Goal: Task Accomplishment & Management: Complete application form

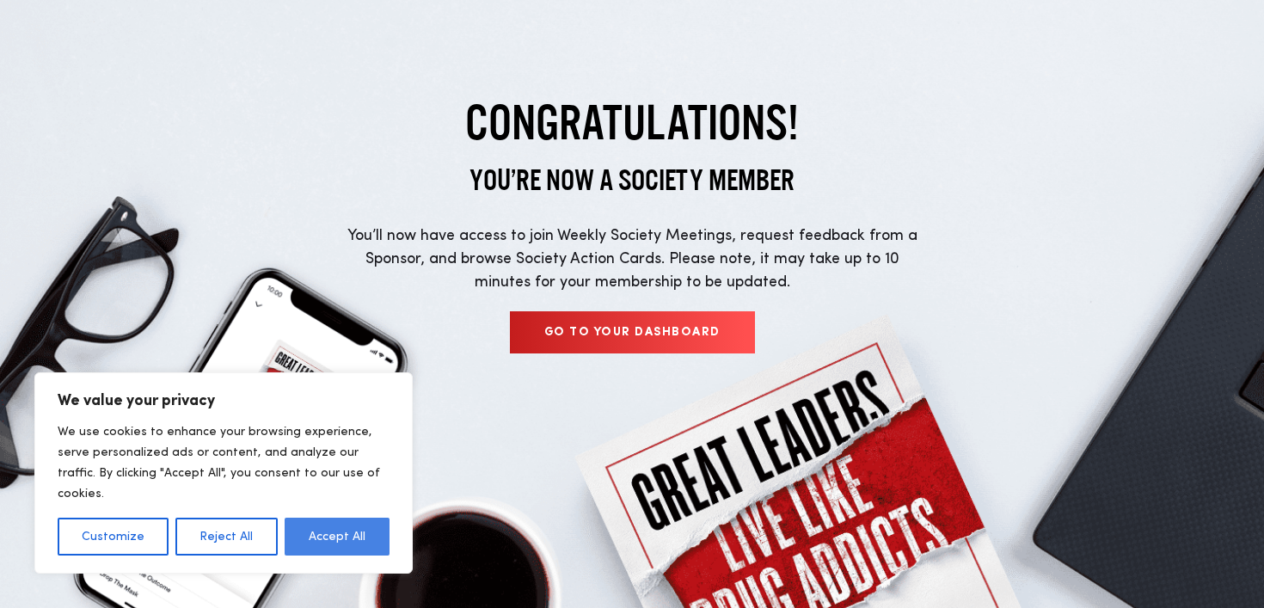
click at [329, 541] on button "Accept All" at bounding box center [337, 537] width 105 height 38
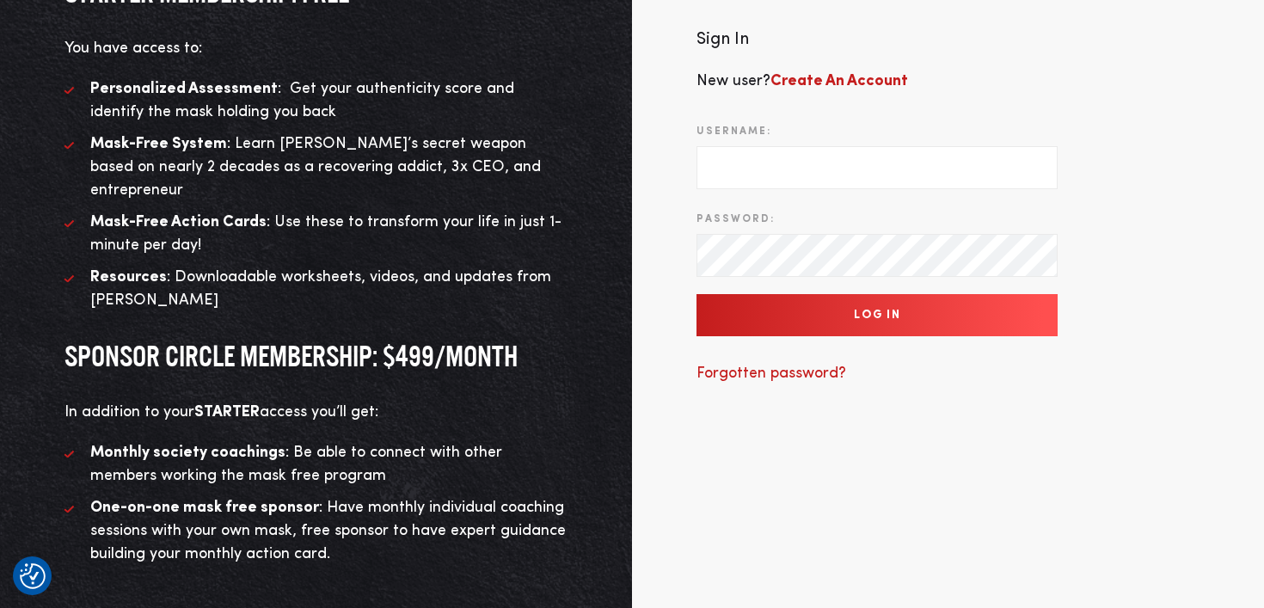
scroll to position [219, 0]
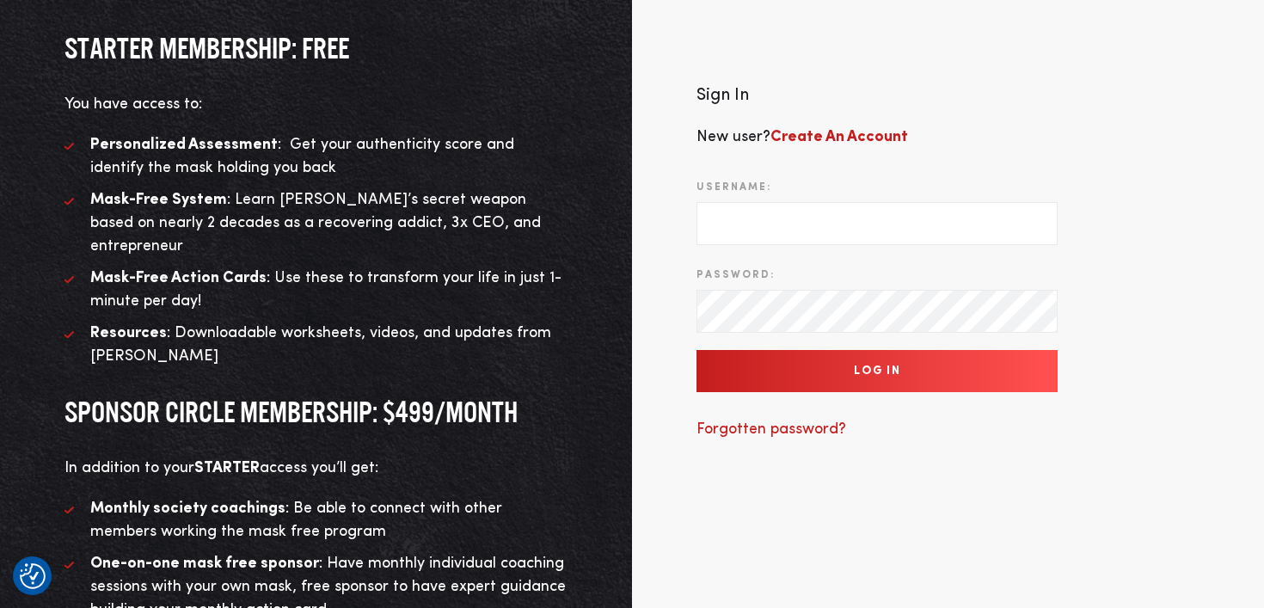
click at [723, 214] on input "Username:" at bounding box center [877, 223] width 361 height 43
drag, startPoint x: 781, startPoint y: 197, endPoint x: 616, endPoint y: 198, distance: 165.1
click at [616, 198] on div "The MASK-FREE program STARTER MEMBERSHIP: FREE You have access to: Personalized…" at bounding box center [632, 270] width 1264 height 979
type input "amelie_maurel"
click at [803, 129] on b "Create An Account" at bounding box center [840, 136] width 138 height 15
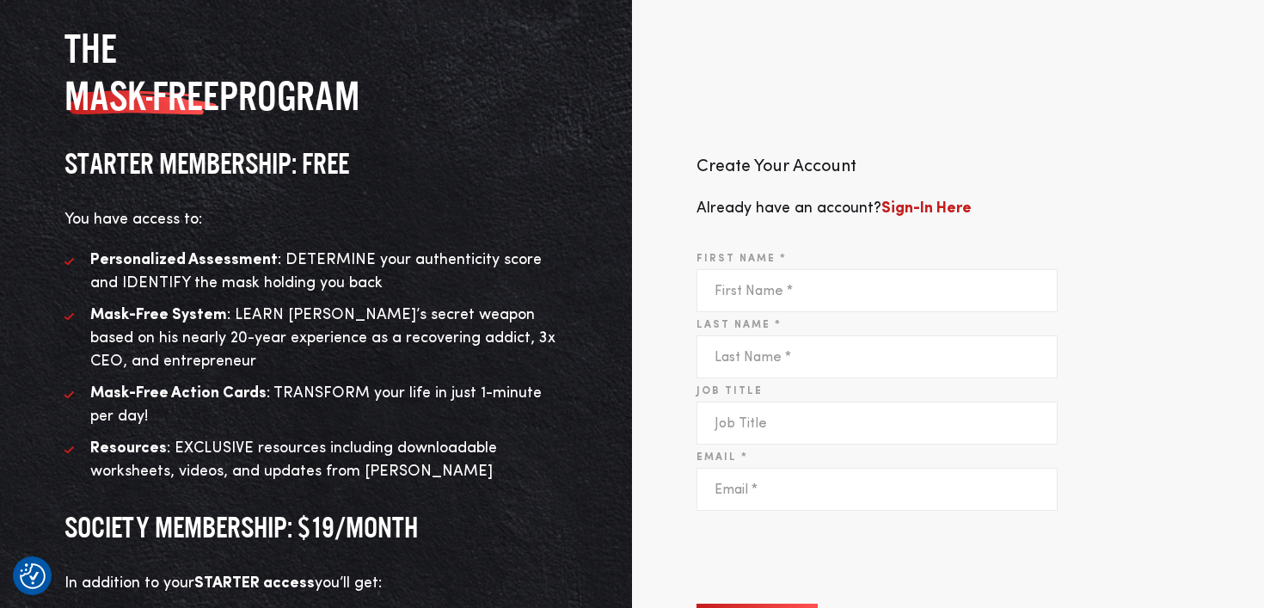
scroll to position [158, 0]
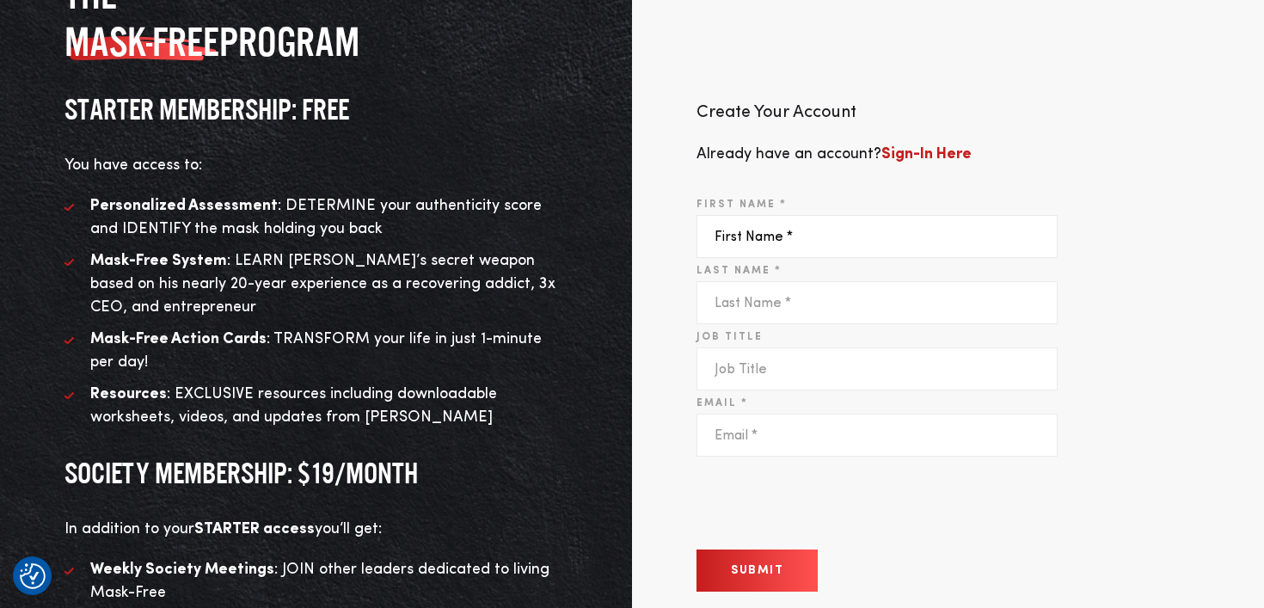
click at [751, 230] on input "First Name *" at bounding box center [877, 236] width 361 height 43
type input "Amelie"
type input "Maurel"
click at [739, 366] on input "Job Title" at bounding box center [877, 368] width 361 height 43
type input "MD"
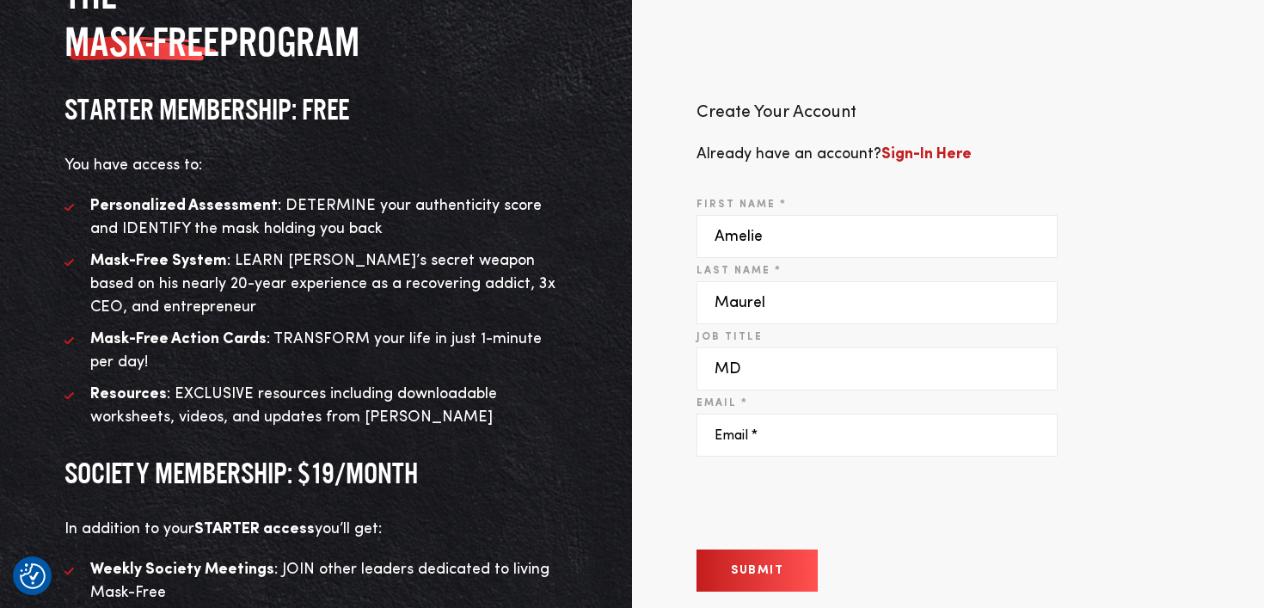
click at [738, 439] on input "Email *" at bounding box center [877, 435] width 361 height 43
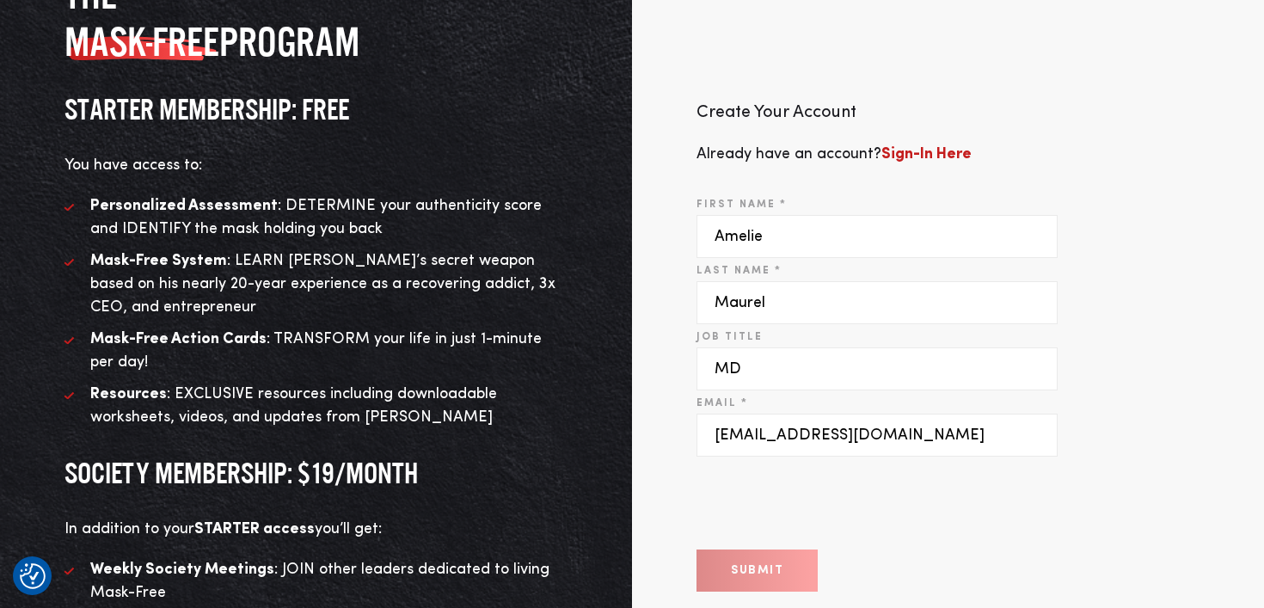
type input "amelie_maurel@yahoo.fr"
click at [912, 564] on div "Submit" at bounding box center [877, 571] width 361 height 42
click at [758, 557] on button "Submit" at bounding box center [757, 571] width 121 height 42
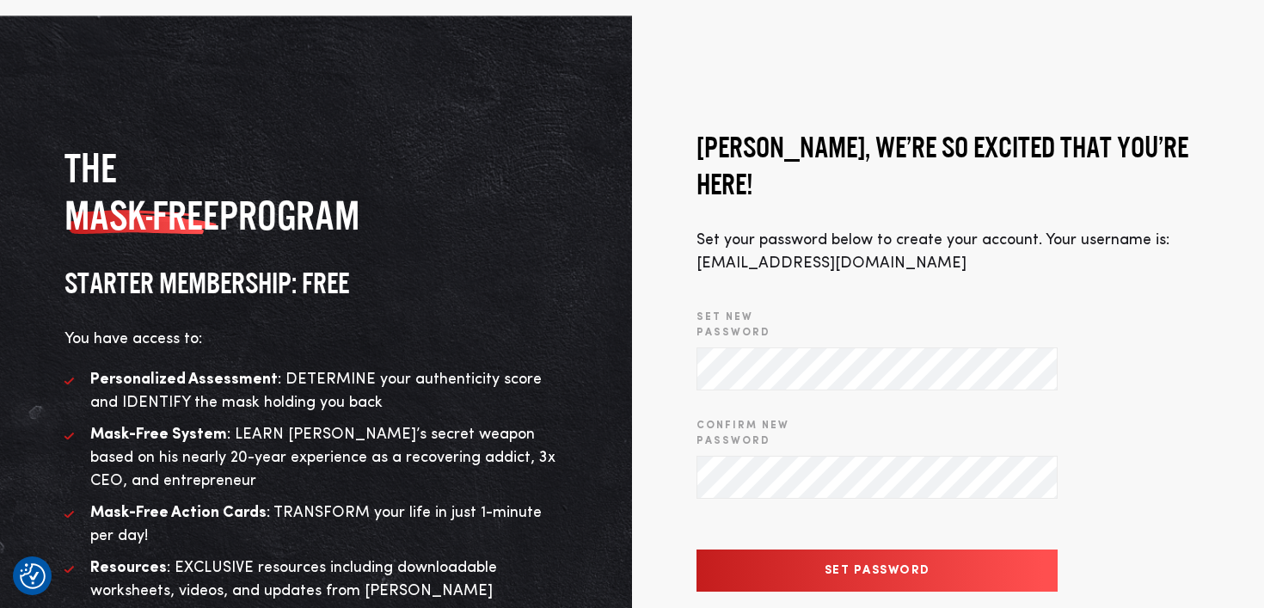
click at [819, 550] on input "Set Password" at bounding box center [877, 571] width 361 height 42
